Goal: Transaction & Acquisition: Purchase product/service

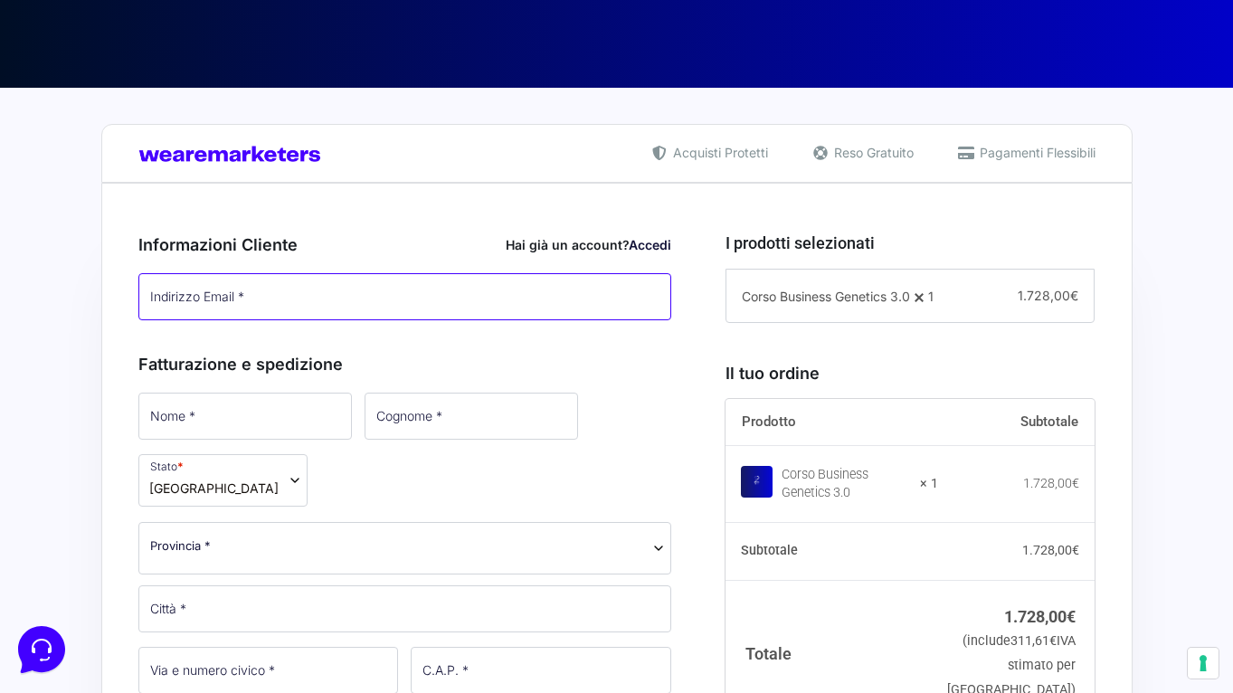
scroll to position [319, 0]
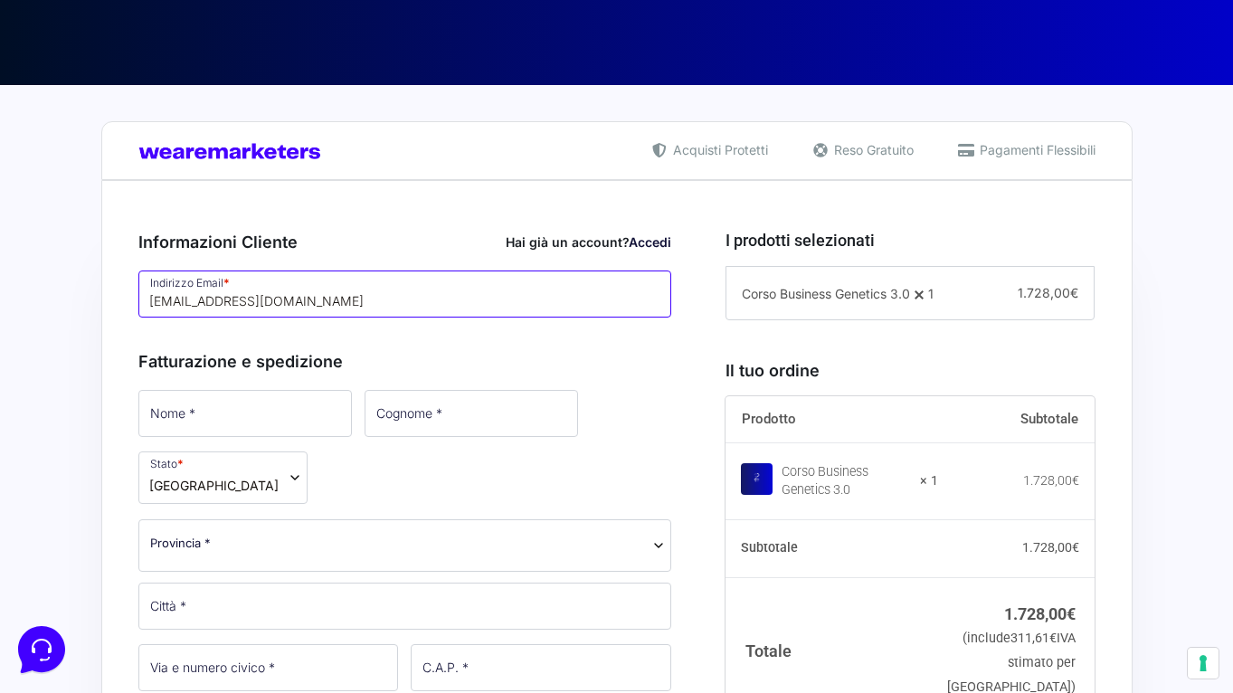
type input "[EMAIL_ADDRESS][DOMAIN_NAME]"
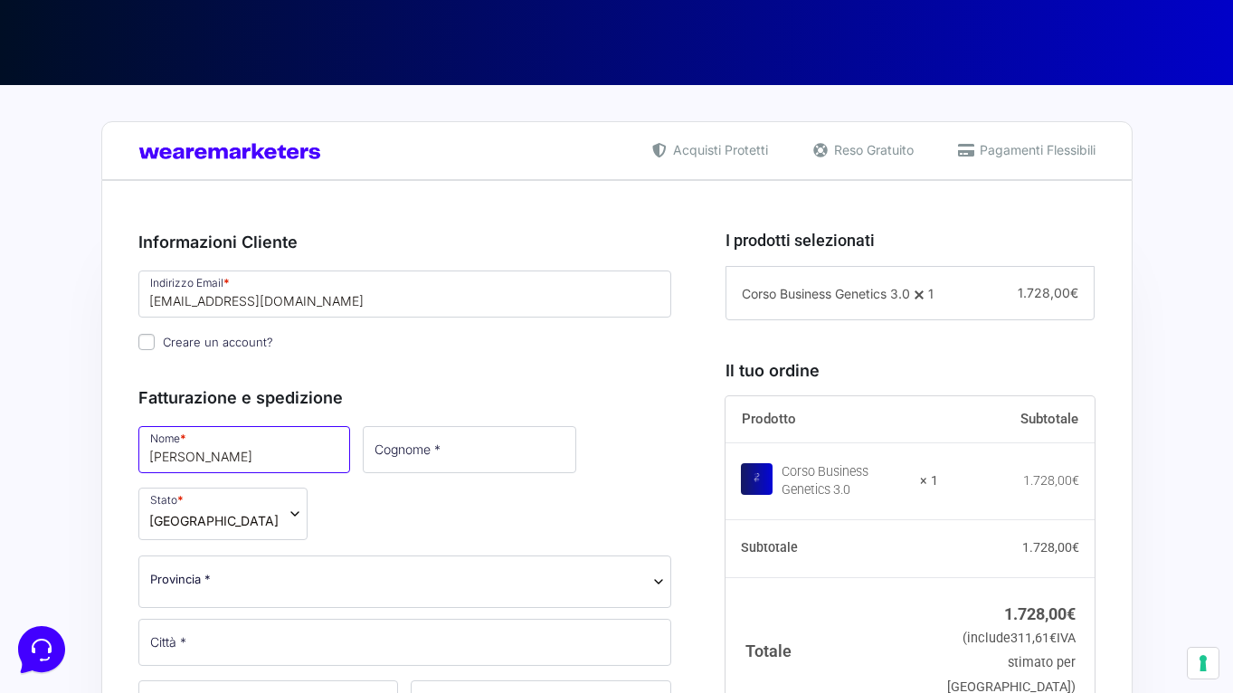
type input "Lucia"
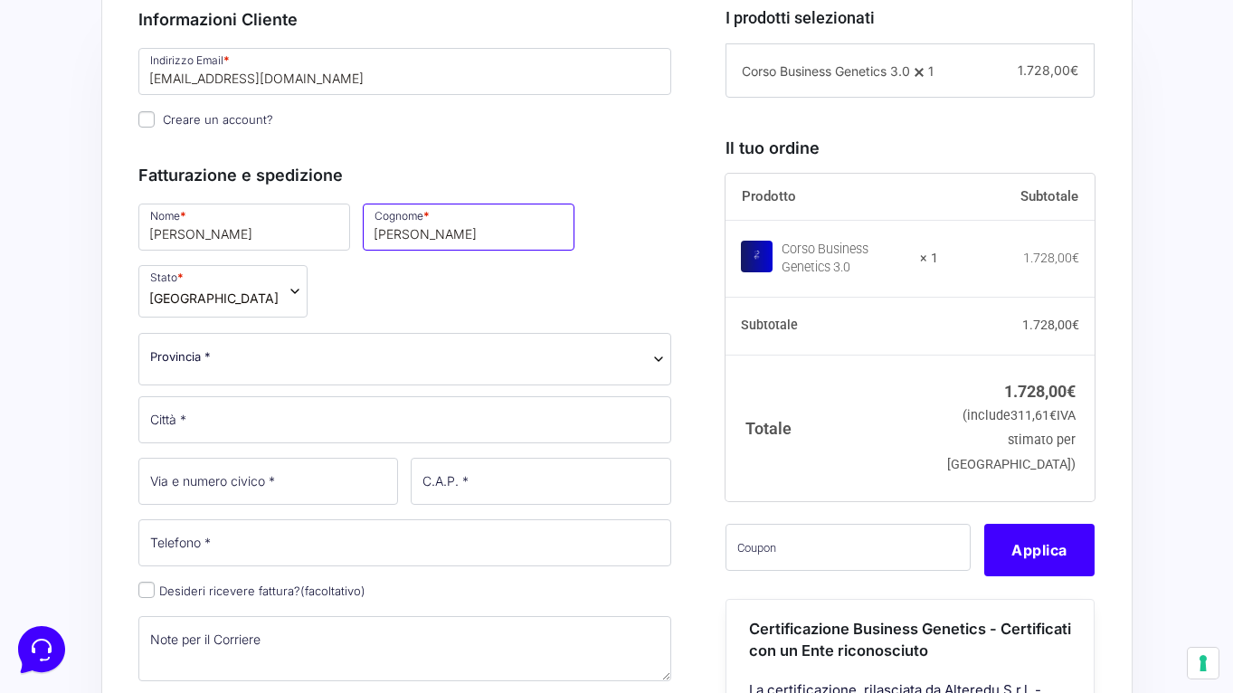
scroll to position [550, 0]
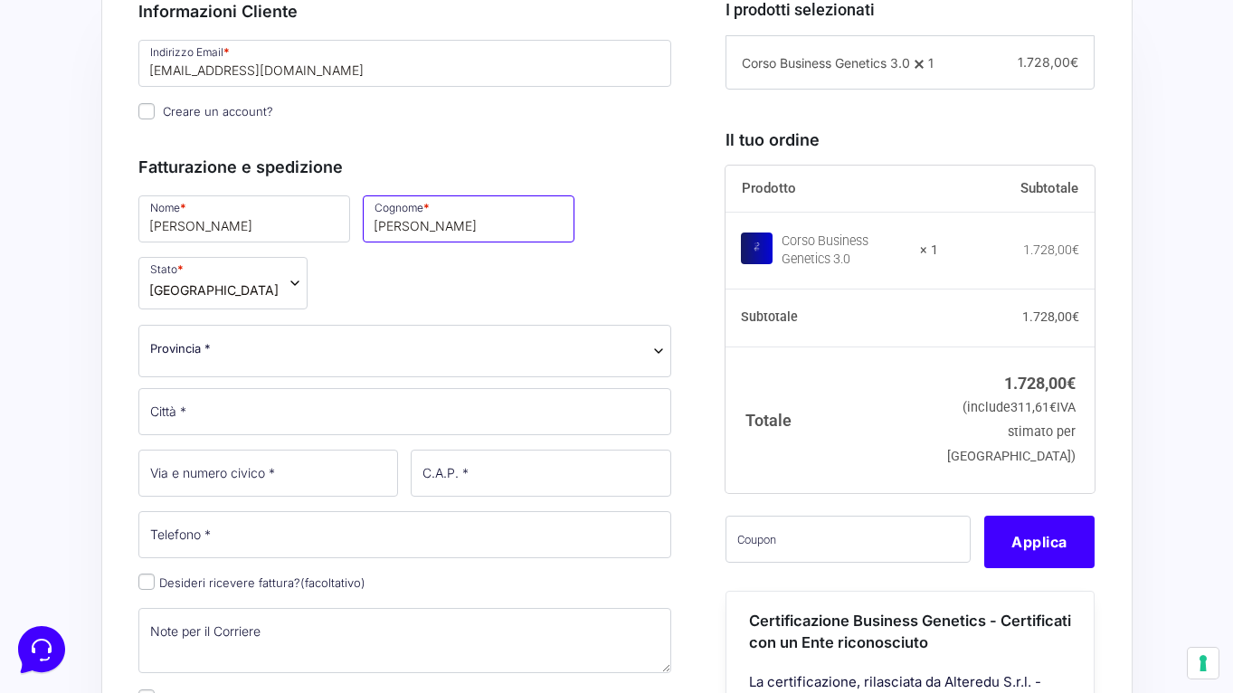
type input "Zitelli"
click at [228, 355] on span "Provincia *" at bounding box center [405, 348] width 510 height 19
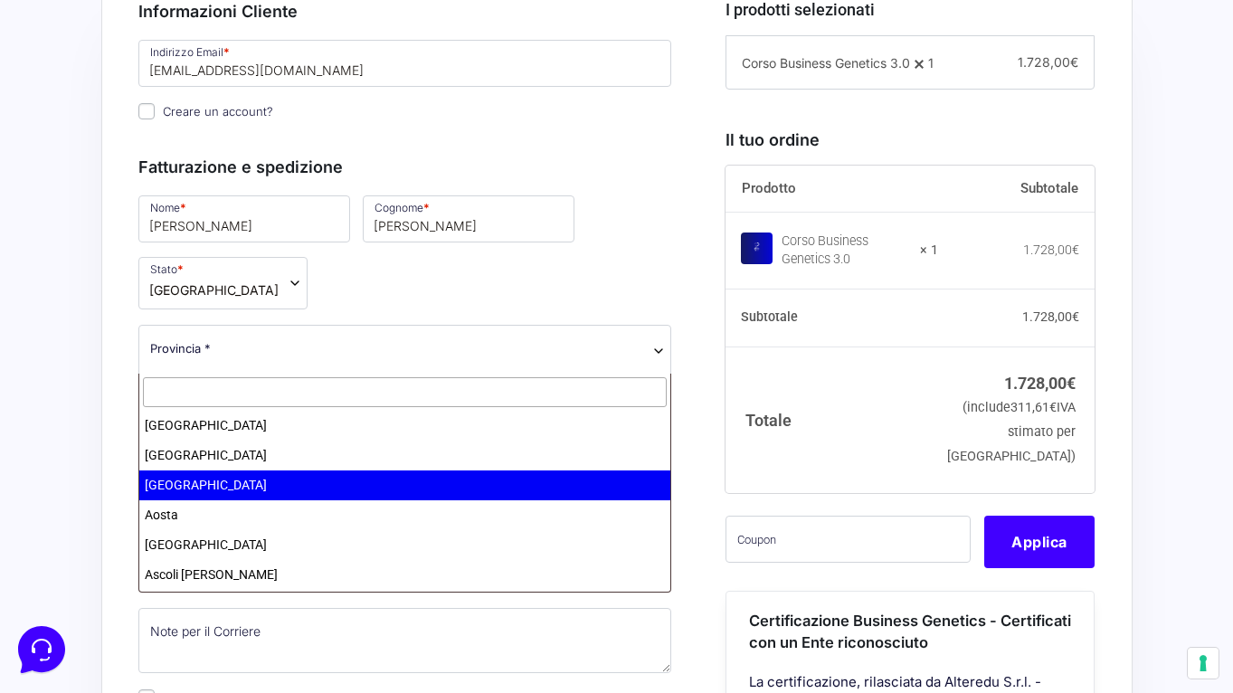
select select "AN"
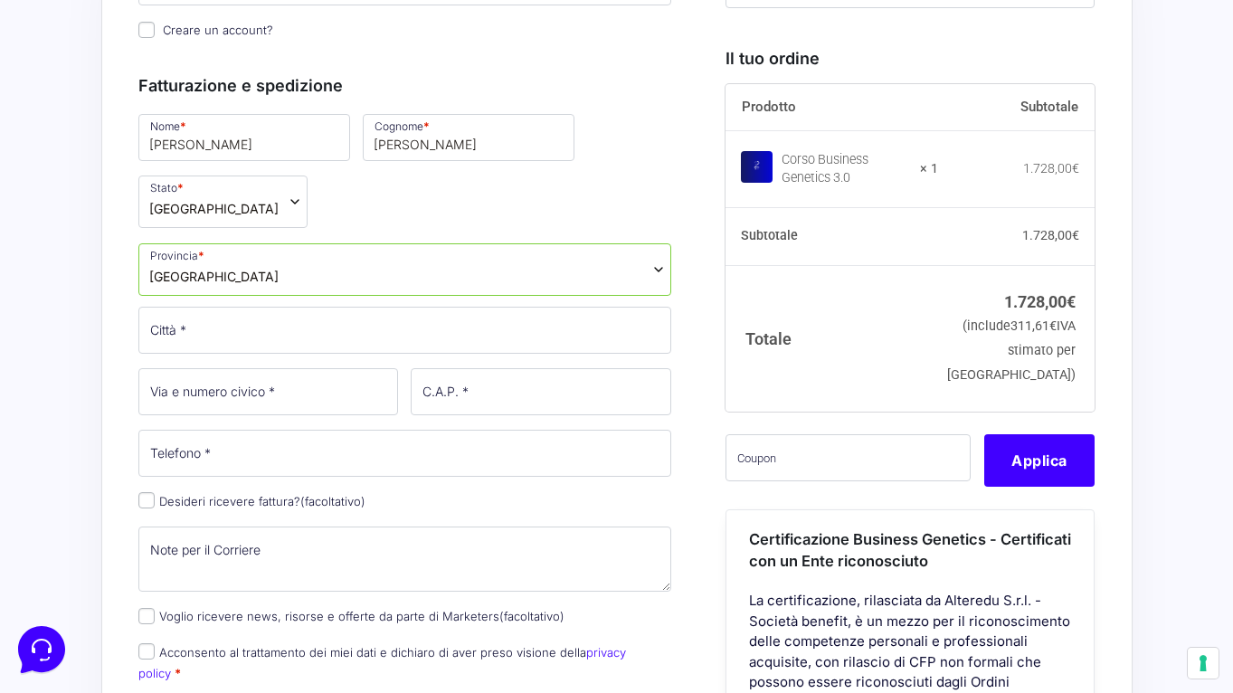
scroll to position [655, 0]
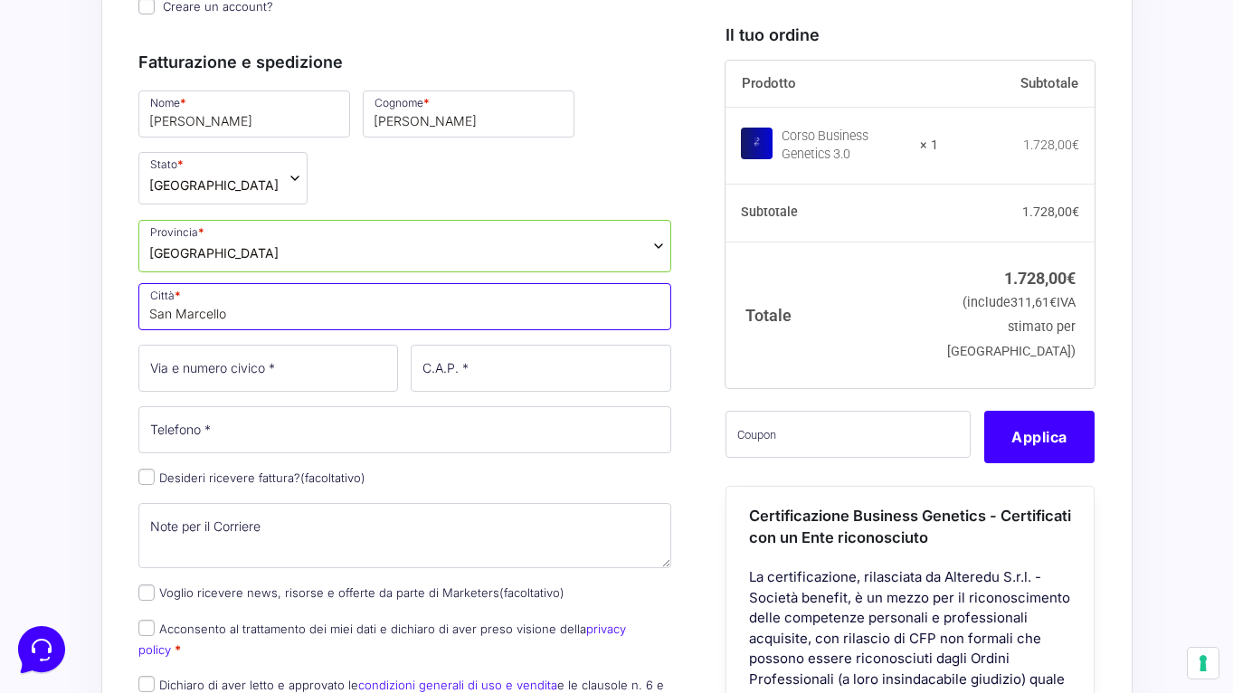
type input "San Marcello"
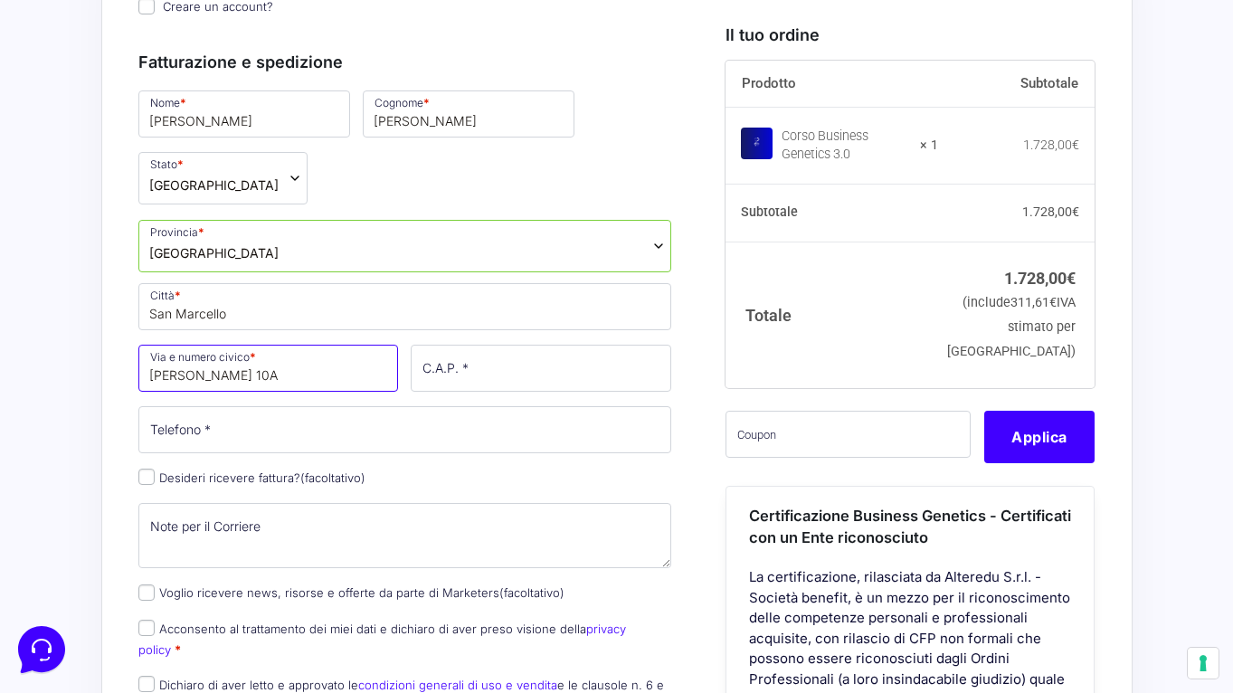
type input "[PERSON_NAME] 10A"
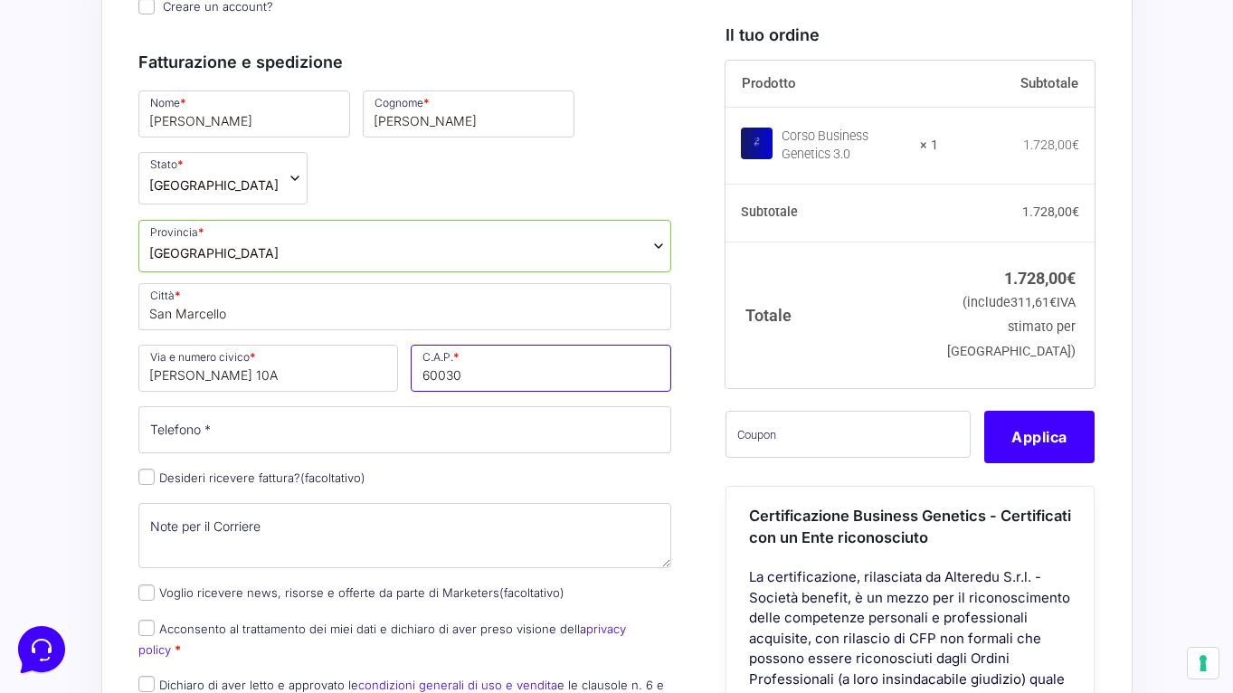
type input "60030"
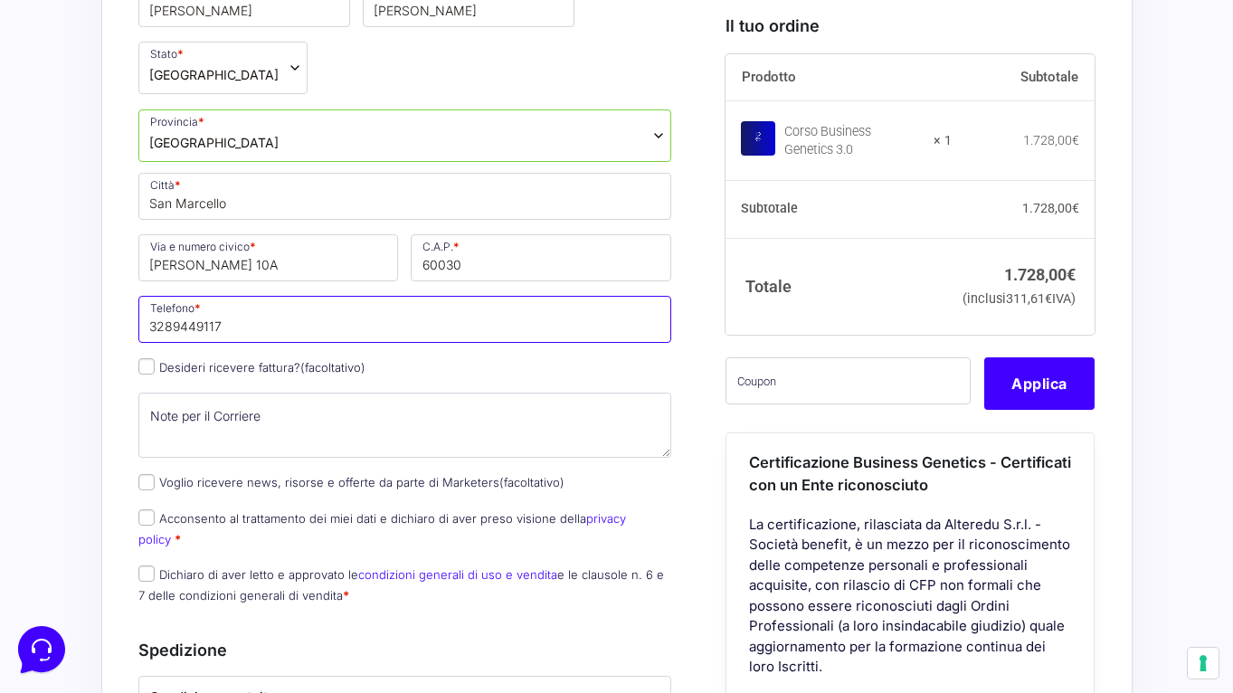
scroll to position [837, 0]
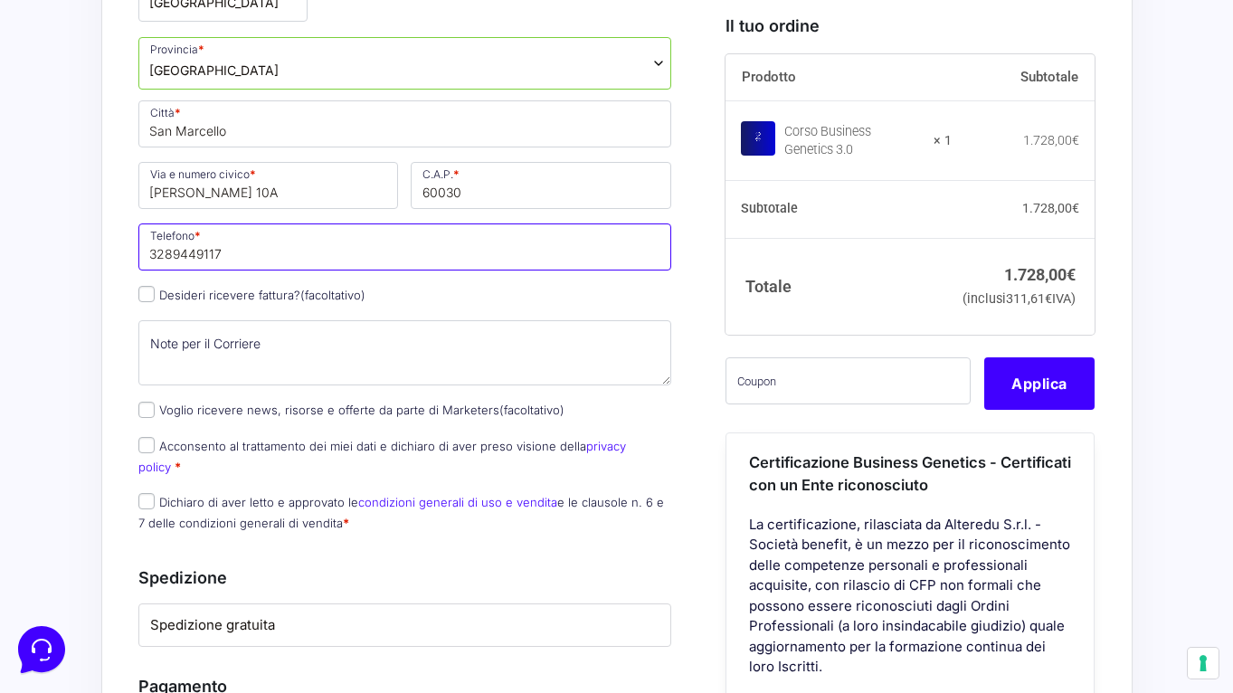
type input "3289449117"
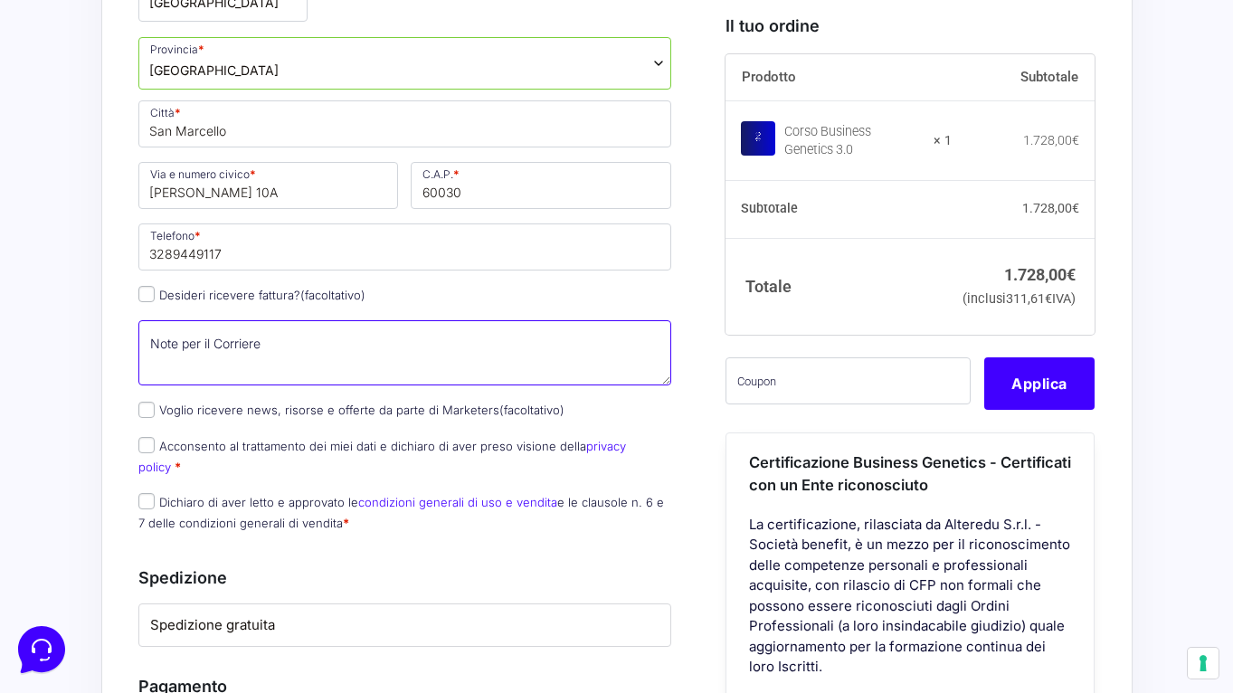
click at [228, 349] on textarea "Note per il Corriere (facoltativo)" at bounding box center [405, 352] width 534 height 65
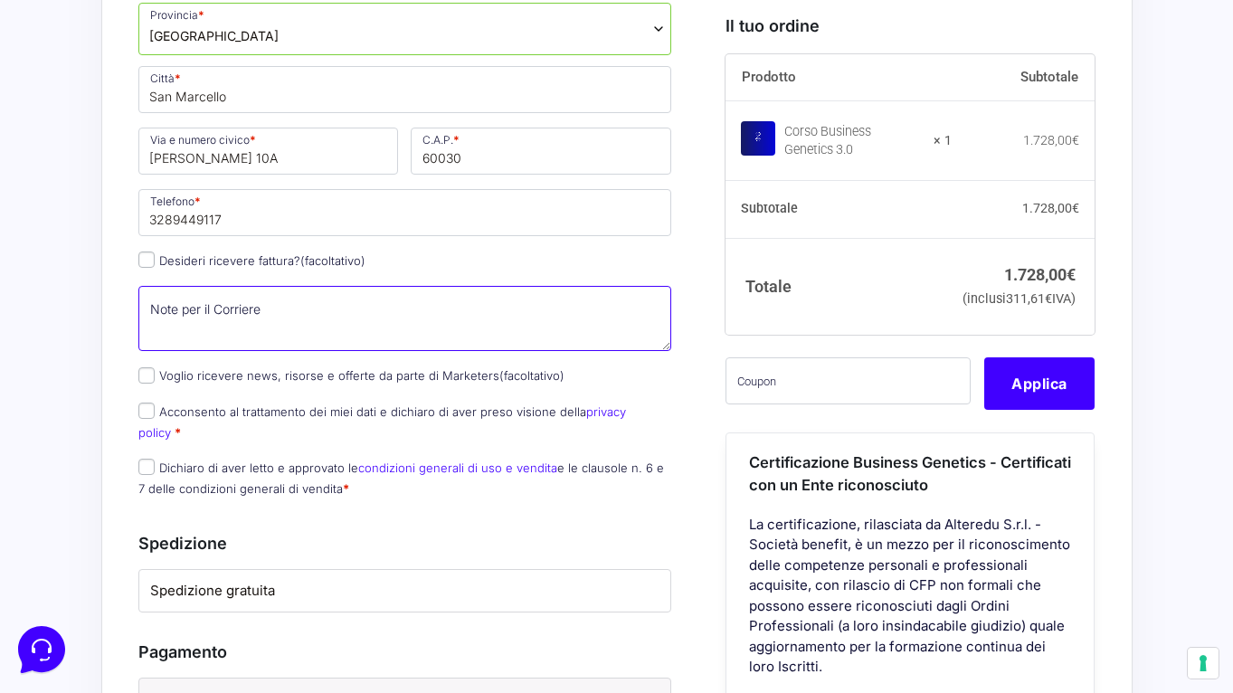
scroll to position [878, 0]
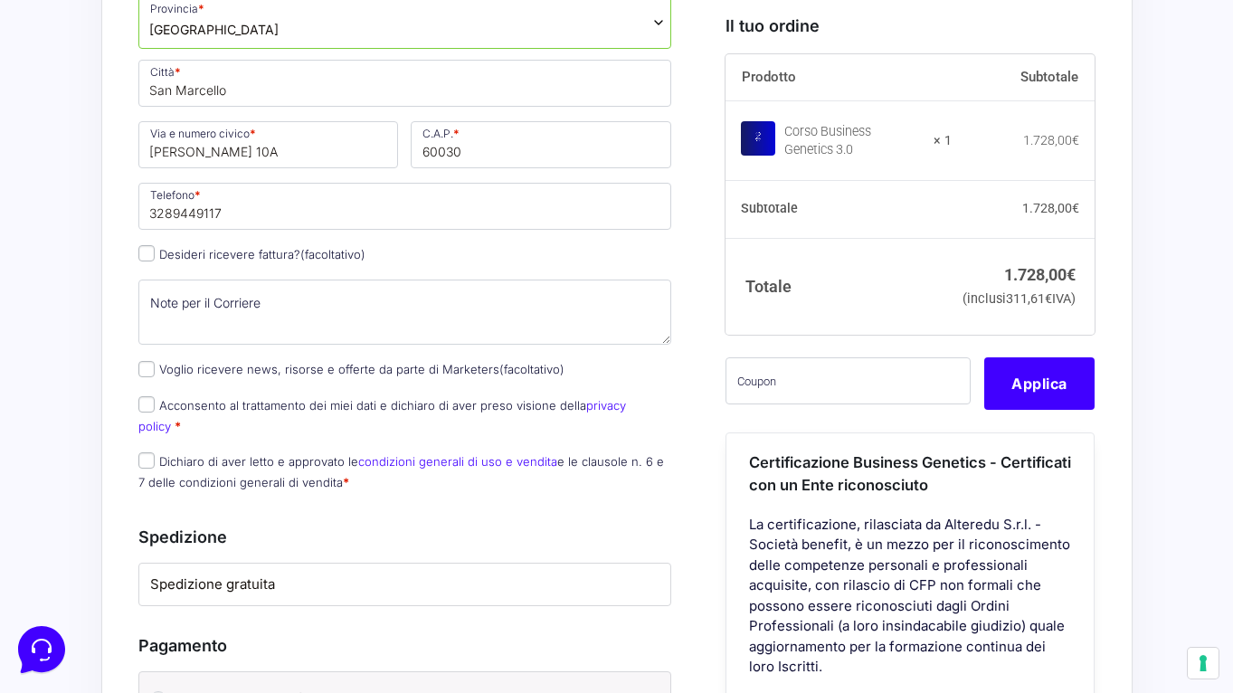
click at [145, 403] on input "Acconsento al trattamento dei miei dati e dichiaro di aver preso visione della …" at bounding box center [146, 404] width 16 height 16
checkbox input "true"
click at [143, 452] on input "Dichiaro di aver letto e approvato le condizioni generali di uso e vendita e le…" at bounding box center [146, 460] width 16 height 16
checkbox input "true"
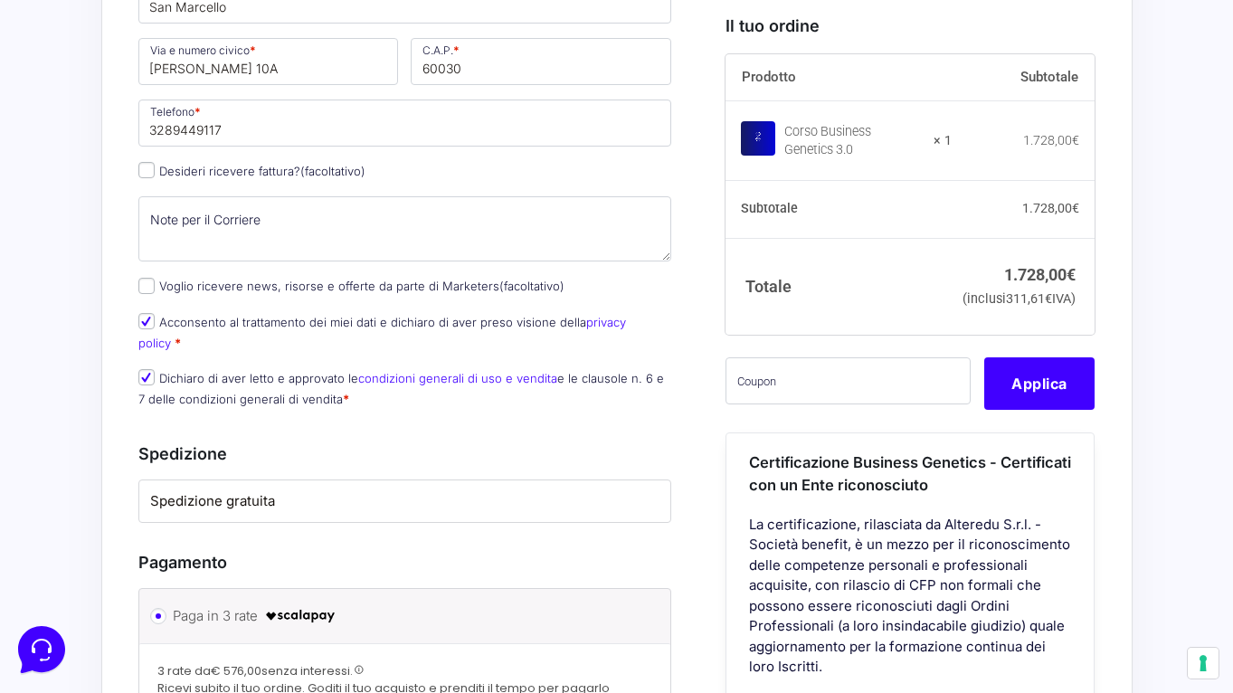
scroll to position [1016, 0]
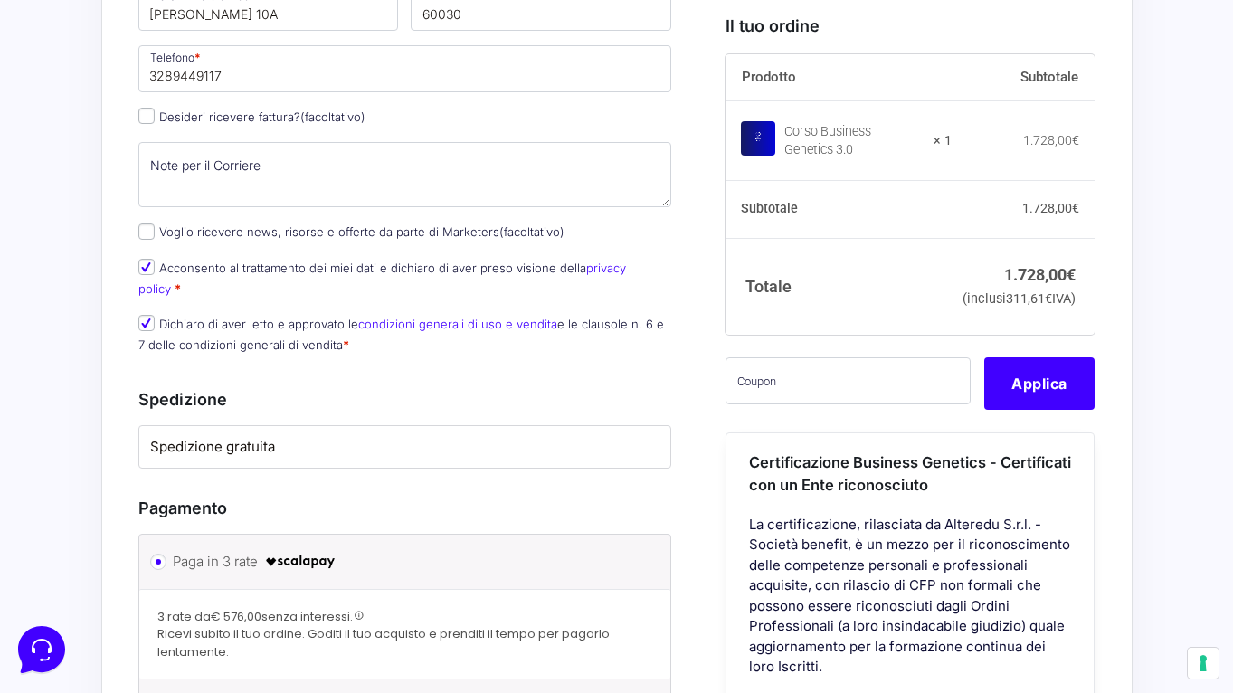
click at [194, 426] on li "Spedizione gratuita" at bounding box center [405, 447] width 532 height 43
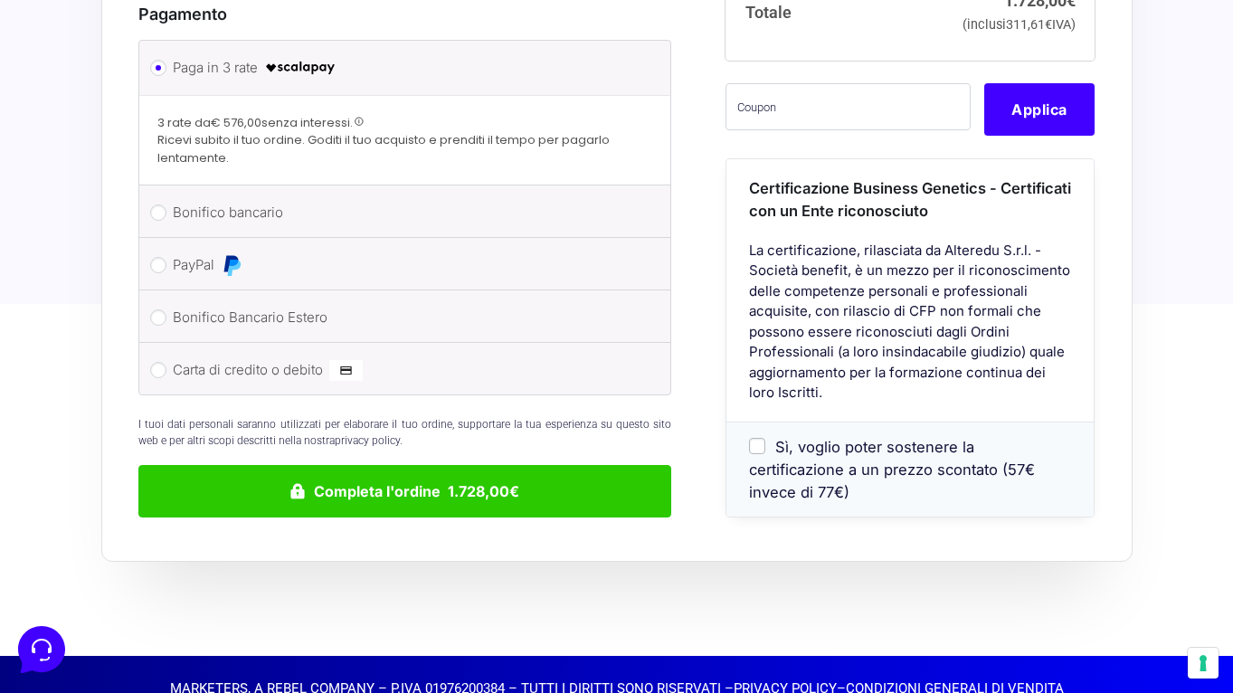
scroll to position [1514, 0]
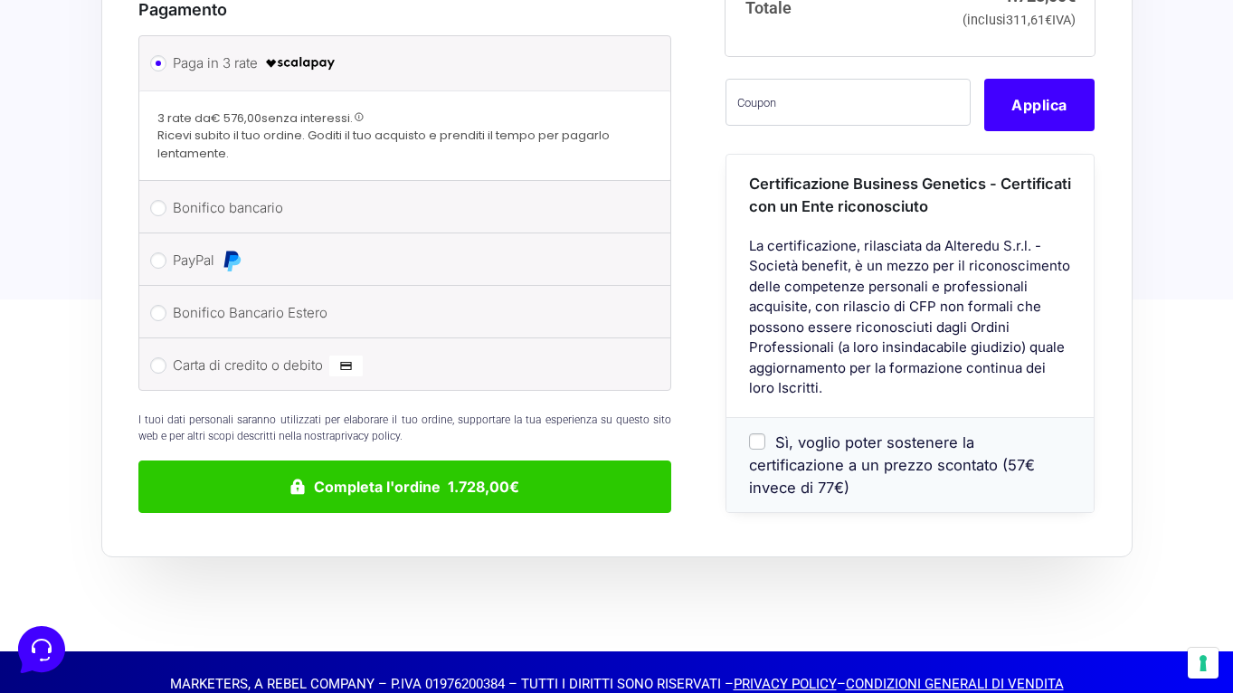
click at [253, 247] on label "PayPal" at bounding box center [402, 260] width 459 height 27
click at [166, 252] on input "PayPal" at bounding box center [158, 260] width 16 height 16
radio input "true"
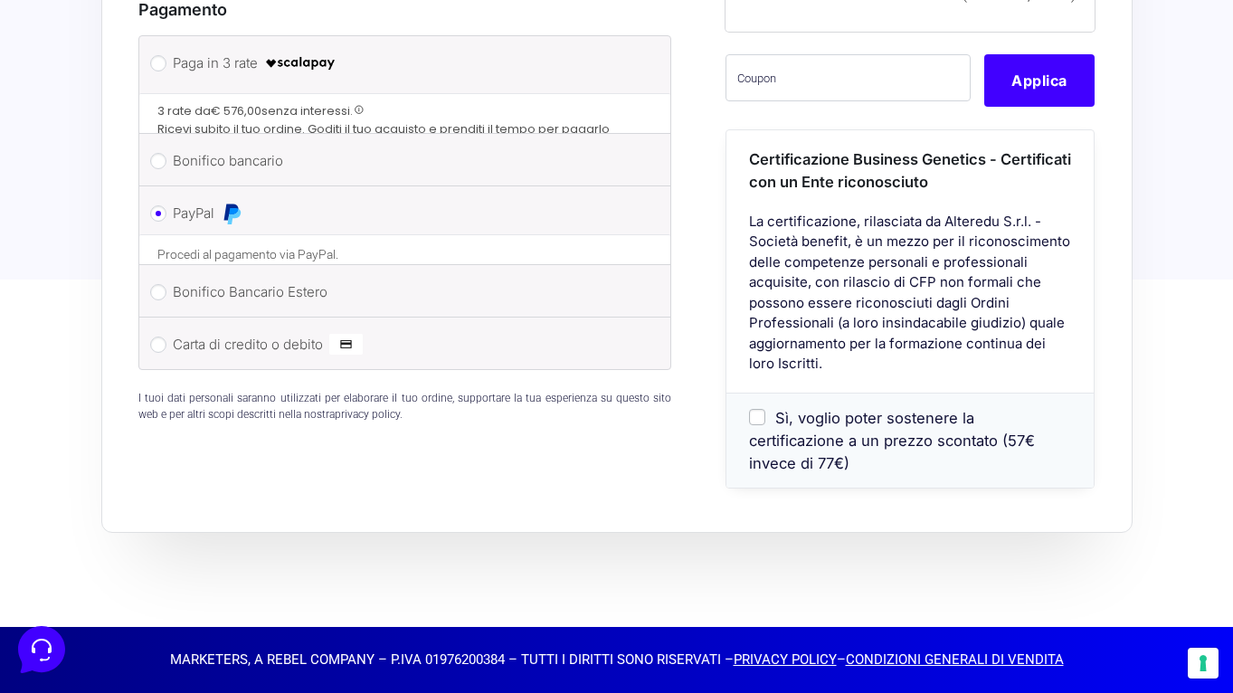
scroll to position [1483, 0]
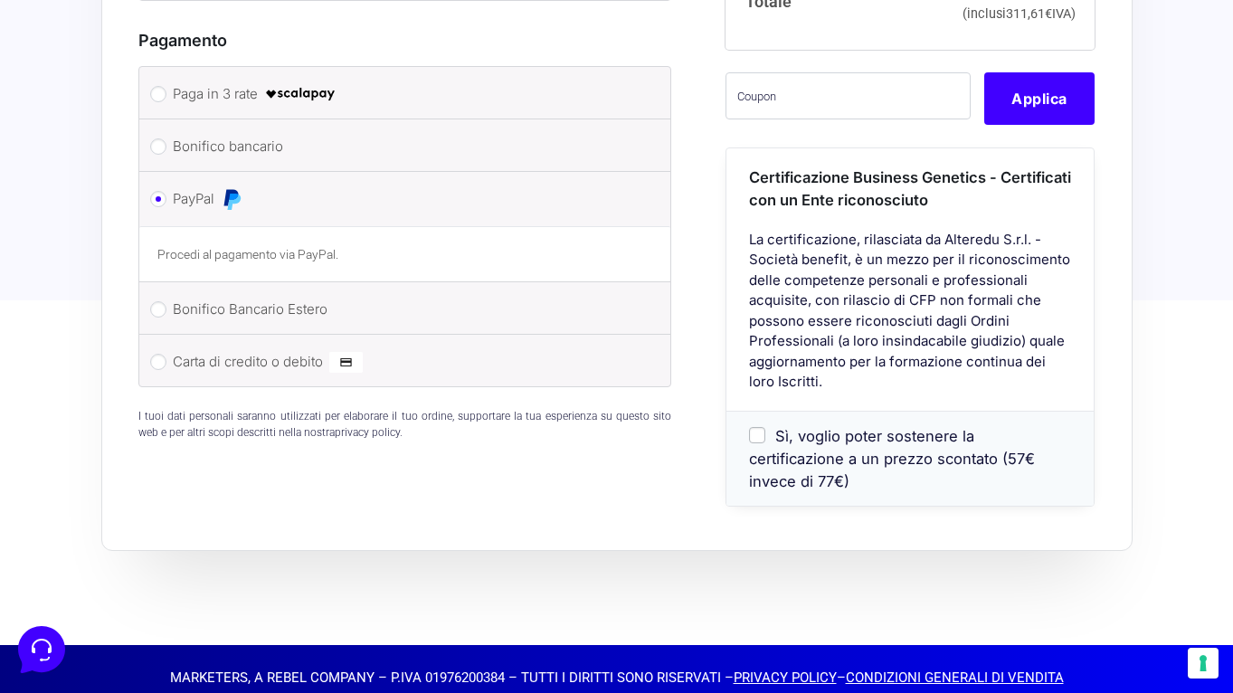
click at [291, 83] on img at bounding box center [300, 94] width 72 height 22
click at [166, 86] on input "Paga in 3 rate" at bounding box center [158, 94] width 16 height 16
radio input "true"
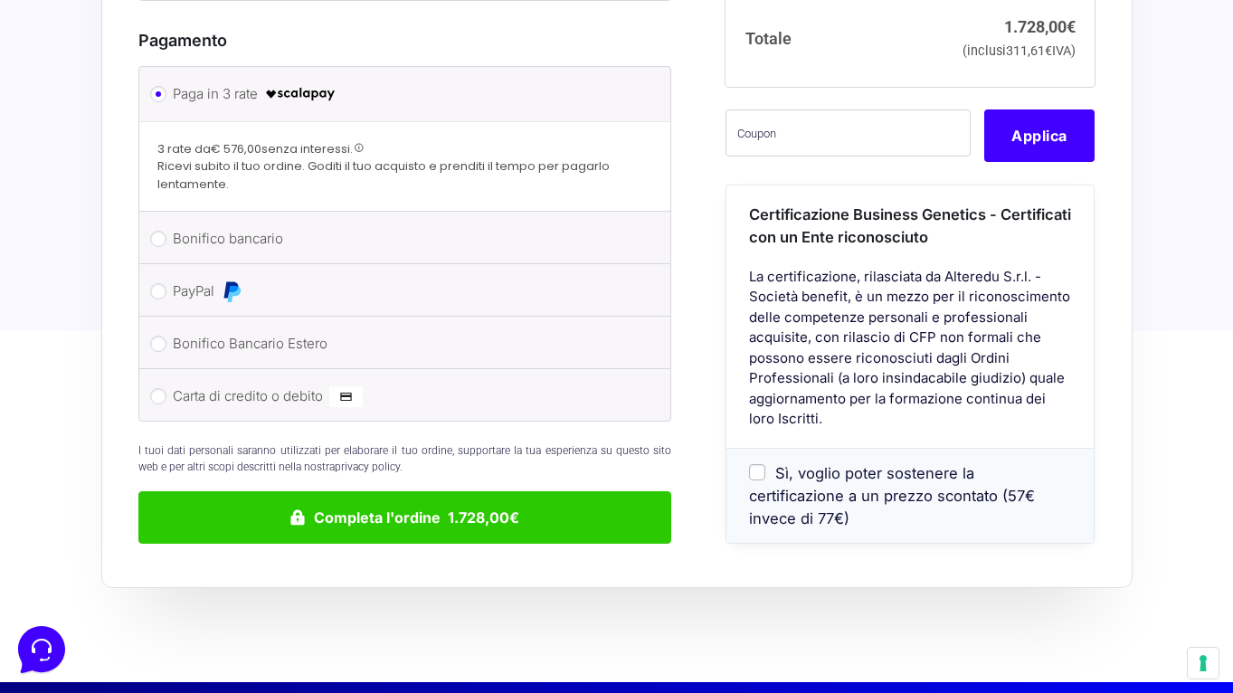
click at [326, 288] on li "PayPal Procedi al pagamento via PayPal." at bounding box center [405, 290] width 532 height 52
click at [221, 278] on label "PayPal" at bounding box center [402, 291] width 459 height 27
click at [166, 283] on input "PayPal" at bounding box center [158, 291] width 16 height 16
radio input "true"
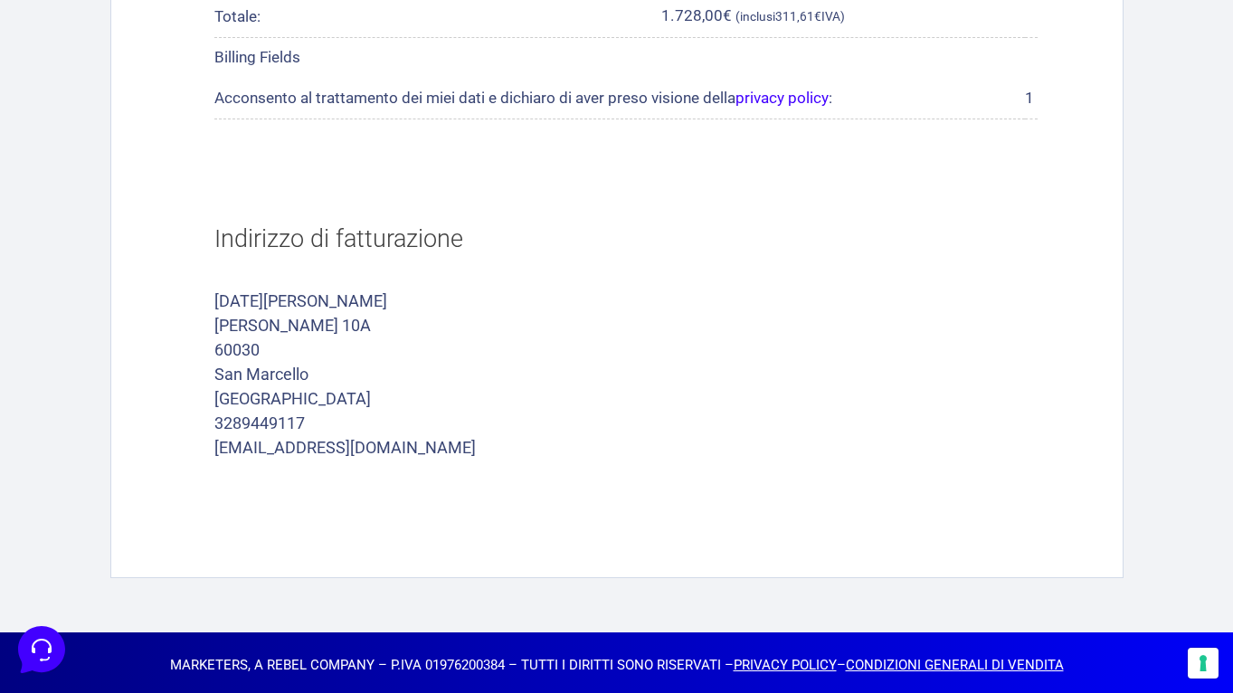
scroll to position [1074, 0]
